Goal: Transaction & Acquisition: Purchase product/service

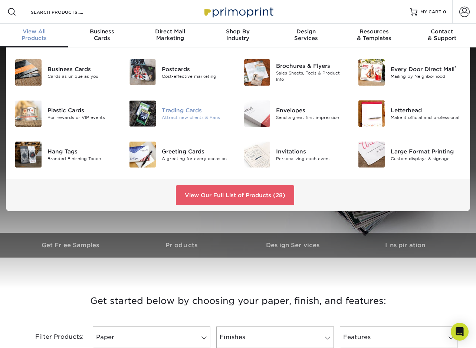
click at [187, 112] on div "Trading Cards" at bounding box center [197, 110] width 71 height 8
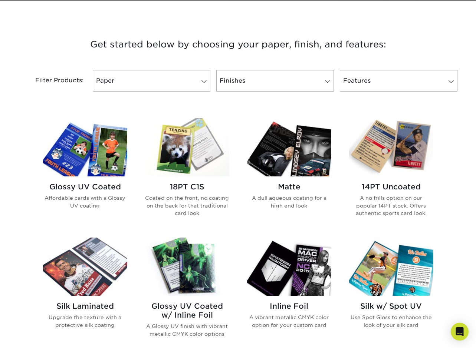
scroll to position [259, 0]
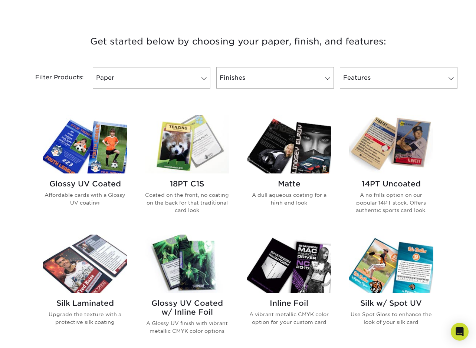
click at [94, 143] on img at bounding box center [85, 144] width 84 height 58
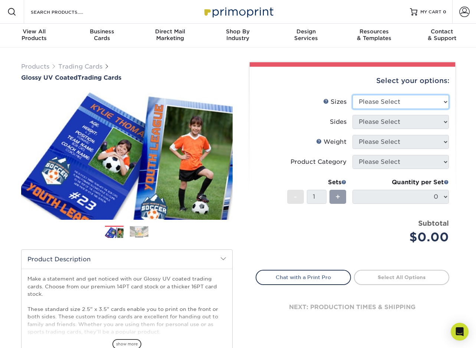
click at [424, 99] on select "Please Select 2.5" x 3.5"" at bounding box center [400, 102] width 96 height 14
select select "2.50x3.50"
click at [352, 95] on select "Please Select 2.5" x 3.5"" at bounding box center [400, 102] width 96 height 14
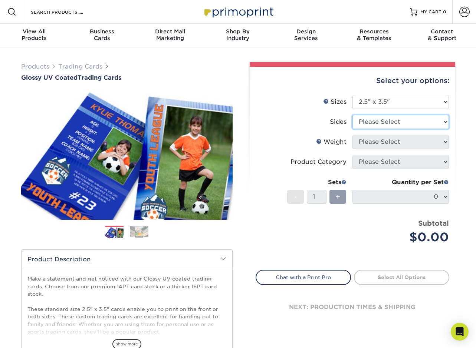
click at [413, 123] on select "Please Select Print Both Sides Print Front Only" at bounding box center [400, 122] width 96 height 14
select select "13abbda7-1d64-4f25-8bb2-c179b224825d"
click at [352, 115] on select "Please Select Print Both Sides Print Front Only" at bounding box center [400, 122] width 96 height 14
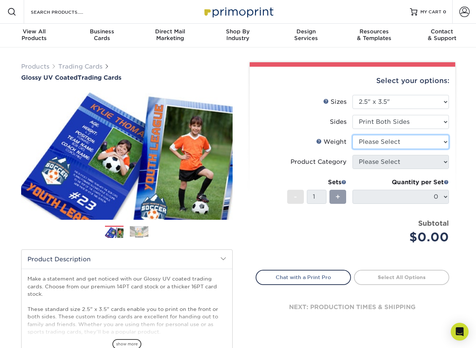
click at [410, 143] on select "Please Select 16PT 14PT 18PT C1S" at bounding box center [400, 142] width 96 height 14
select select "14PT"
click at [352, 135] on select "Please Select 16PT 14PT 18PT C1S" at bounding box center [400, 142] width 96 height 14
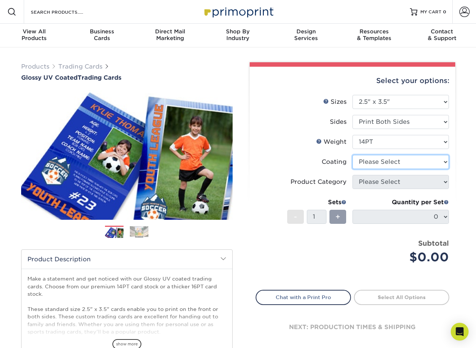
click at [442, 160] on select at bounding box center [400, 162] width 96 height 14
click at [352, 155] on select at bounding box center [400, 162] width 96 height 14
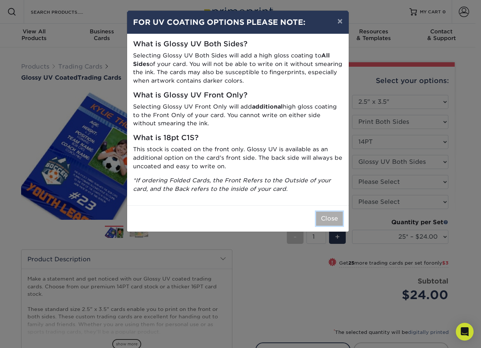
click at [322, 217] on button "Close" at bounding box center [329, 219] width 27 height 14
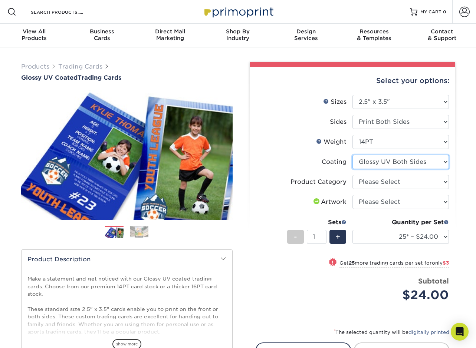
click at [416, 163] on select at bounding box center [400, 162] width 96 height 14
select select "1e8116af-acfc-44b1-83dc-8181aa338834"
click at [352, 155] on select at bounding box center [400, 162] width 96 height 14
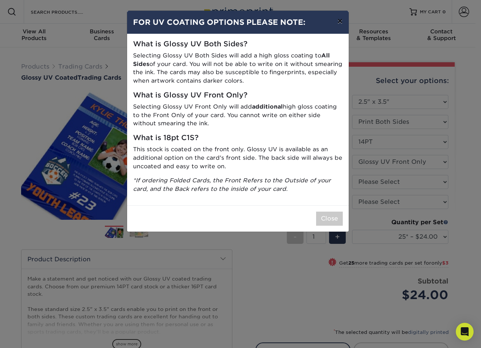
click at [338, 21] on button "×" at bounding box center [339, 21] width 17 height 21
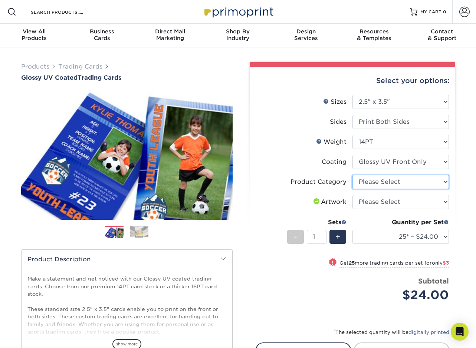
click at [444, 182] on select "Please Select Trading Cards" at bounding box center [400, 182] width 96 height 14
select select "c2f9bce9-36c2-409d-b101-c29d9d031e18"
click at [352, 175] on select "Please Select Trading Cards" at bounding box center [400, 182] width 96 height 14
click at [427, 200] on select "Please Select I will upload files I need a design - $100" at bounding box center [400, 202] width 96 height 14
select select "upload"
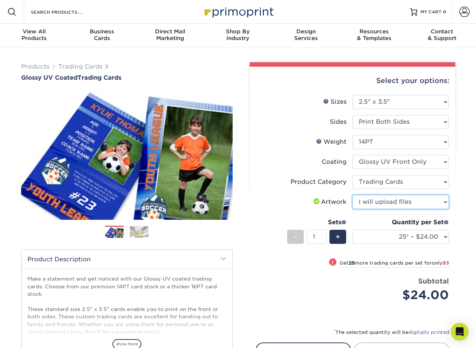
click at [352, 195] on select "Please Select I will upload files I need a design - $100" at bounding box center [400, 202] width 96 height 14
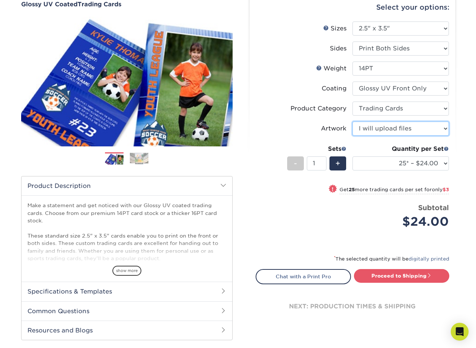
scroll to position [74, 0]
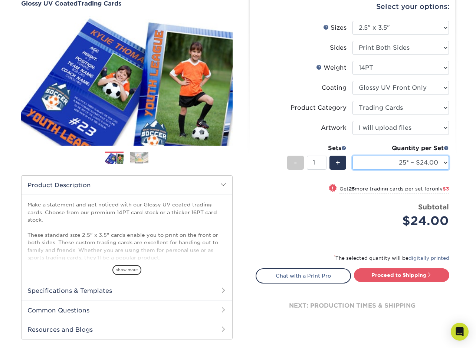
click at [441, 163] on select "25* – $24.00 50* – $27.00 75* – $34.00 100* – $37.00 250* – $48.00 500 – $59.00…" at bounding box center [400, 163] width 96 height 14
click at [279, 46] on label "Sides" at bounding box center [304, 48] width 96 height 14
